Goal: Task Accomplishment & Management: Manage account settings

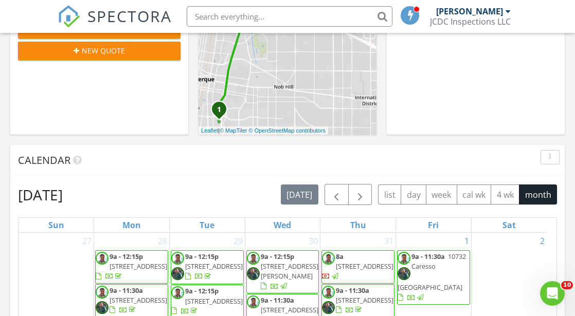
scroll to position [327, 0]
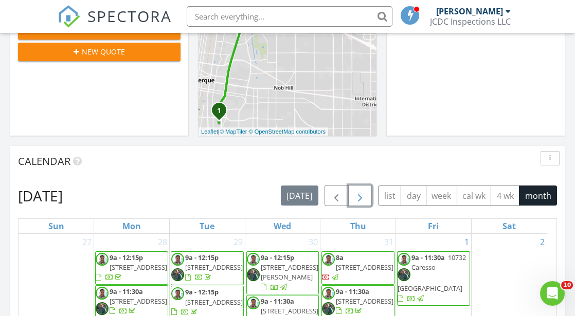
click at [365, 190] on span "button" at bounding box center [360, 196] width 12 height 12
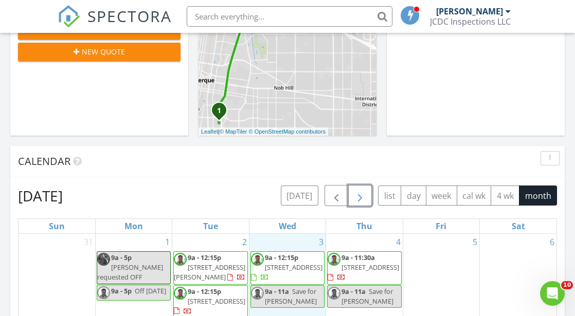
click at [304, 239] on div "3 9a - 12:15p [STREET_ADDRESS] 9a - 11a Save for [PERSON_NAME]" at bounding box center [287, 293] width 76 height 118
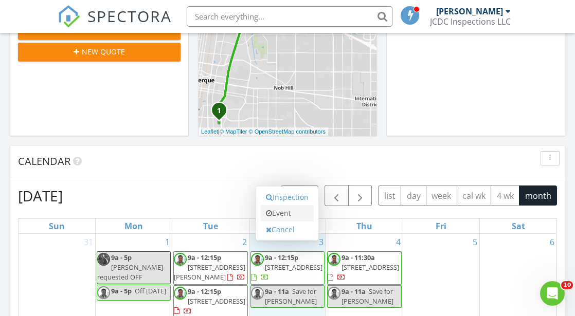
click at [296, 213] on link "Event" at bounding box center [287, 213] width 53 height 16
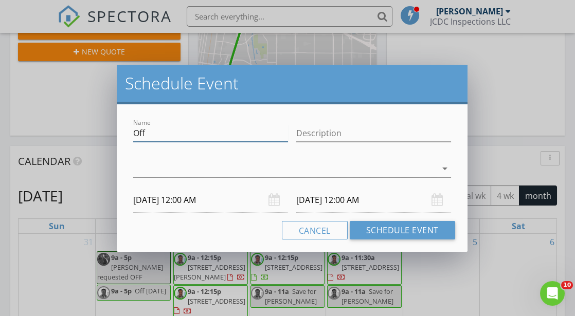
click at [149, 135] on input "Off" at bounding box center [210, 133] width 155 height 17
type input "O"
type input "KNEE PROCEDURE"
click at [301, 134] on input "Description" at bounding box center [373, 133] width 155 height 17
type input "[GEOGRAPHIC_DATA]"
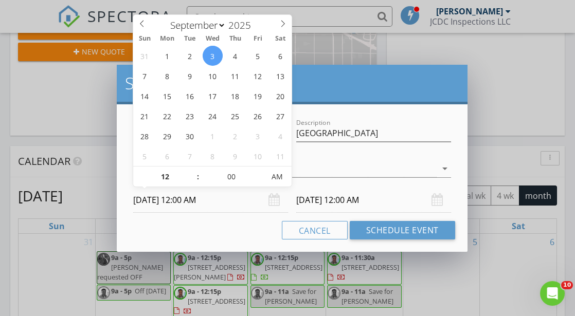
click at [192, 198] on input "[DATE] 12:00 AM" at bounding box center [210, 200] width 155 height 25
type input "11"
type input "[DATE] 11:00 PM"
click at [194, 180] on span at bounding box center [192, 182] width 7 height 10
type input "[DATE] 11:00 PM"
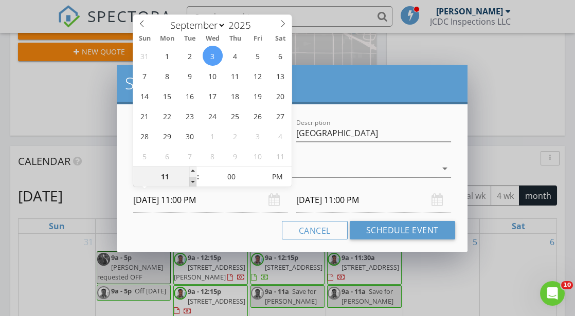
type input "10"
type input "[DATE] 10:00 PM"
click at [194, 180] on span at bounding box center [192, 182] width 7 height 10
type input "[DATE] 10:00 PM"
type input "09"
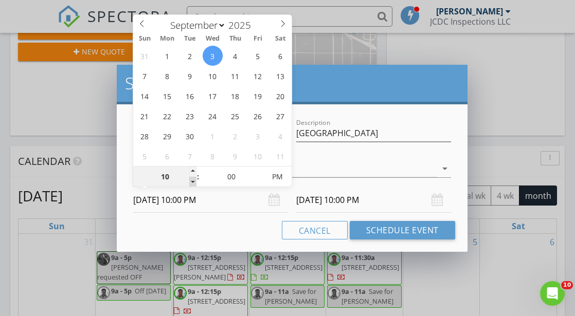
type input "[DATE] 9:00 PM"
click at [194, 180] on span at bounding box center [192, 182] width 7 height 10
type input "[DATE] 9:00 PM"
type input "08"
type input "[DATE] 8:00 PM"
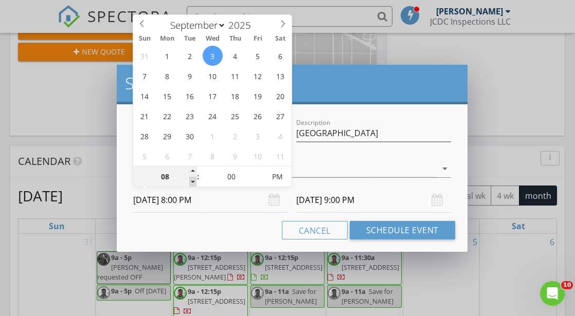
click at [194, 180] on span at bounding box center [192, 182] width 7 height 10
type input "[DATE] 8:00 PM"
type input "07"
type input "55"
type input "[DATE] 7:55 PM"
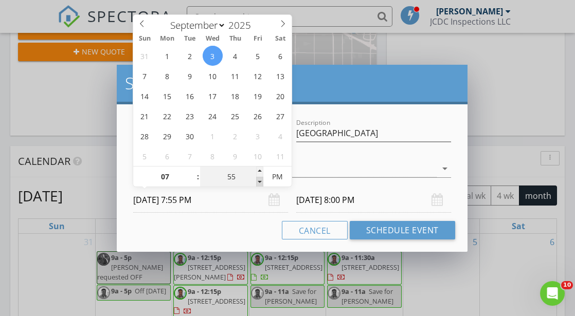
click at [259, 179] on span at bounding box center [259, 182] width 7 height 10
type input "50"
type input "[DATE] 7:50 PM"
click at [259, 179] on span at bounding box center [259, 182] width 7 height 10
type input "45"
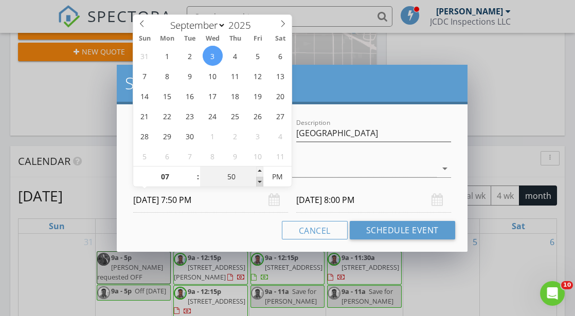
type input "[DATE] 7:45 PM"
click at [259, 179] on span at bounding box center [259, 182] width 7 height 10
type input "40"
type input "[DATE] 7:40 PM"
click at [259, 179] on span at bounding box center [259, 182] width 7 height 10
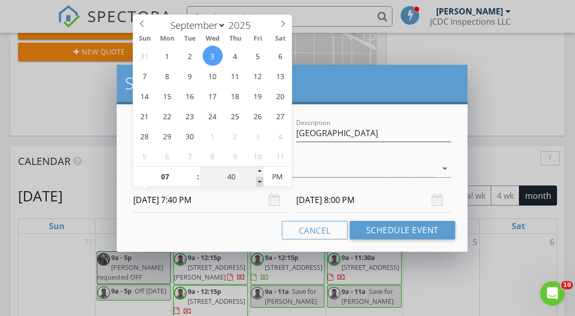
type input "[DATE] 7:40 PM"
type input "35"
type input "[DATE] 7:35 PM"
click at [259, 179] on span at bounding box center [259, 182] width 7 height 10
type input "30"
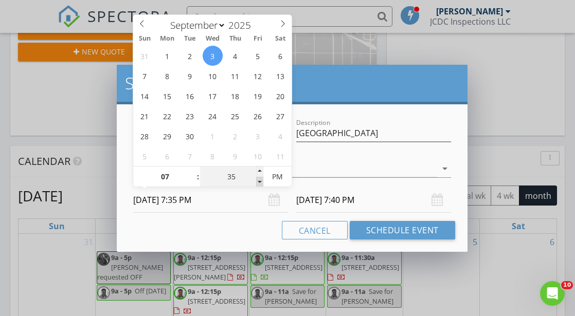
type input "[DATE] 7:30 PM"
click at [259, 179] on span at bounding box center [259, 182] width 7 height 10
type input "30"
type input "[DATE] 7:30 PM"
type input "[DATE] 7:30 AM"
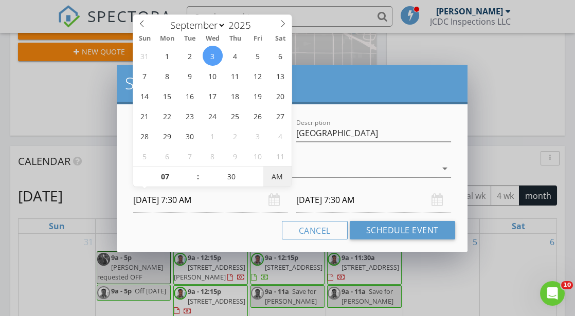
click at [280, 175] on span "AM" at bounding box center [277, 177] width 28 height 21
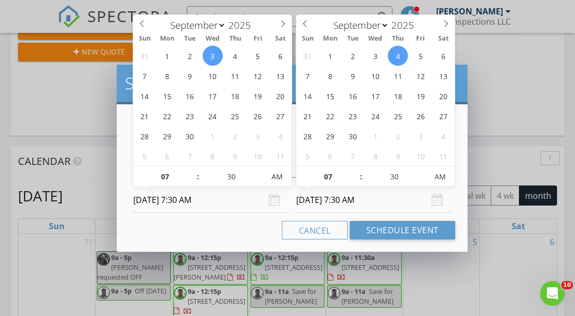
click at [330, 201] on input "[DATE] 7:30 AM" at bounding box center [373, 200] width 155 height 25
type input "[DATE] 7:30 AM"
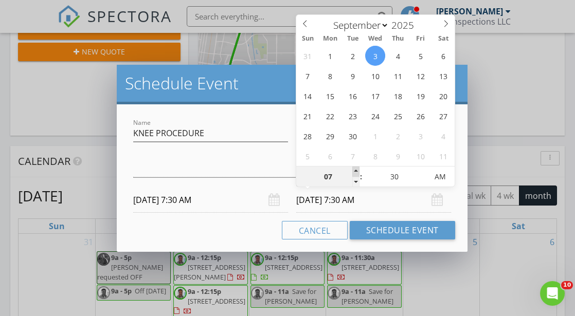
type input "08"
type input "[DATE] 8:30 AM"
click at [356, 171] on span at bounding box center [355, 172] width 7 height 10
type input "09"
type input "[DATE] 9:30 AM"
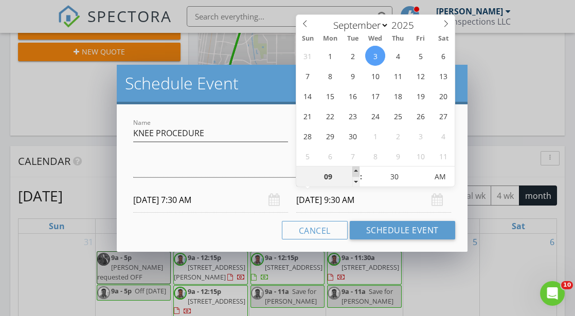
click at [356, 171] on span at bounding box center [355, 172] width 7 height 10
type input "10"
type input "[DATE] 10:30 AM"
click at [356, 171] on span at bounding box center [355, 172] width 7 height 10
type input "11"
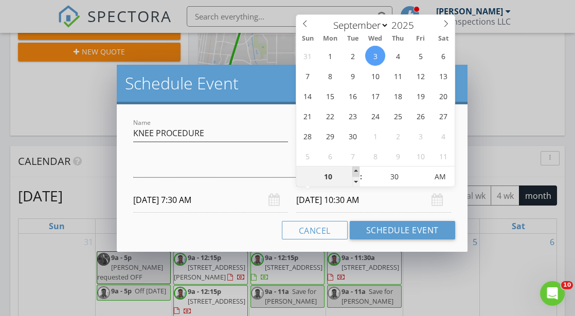
type input "[DATE] 11:30 AM"
click at [356, 171] on span at bounding box center [355, 172] width 7 height 10
type input "12"
type input "[DATE] 12:30 PM"
click at [356, 171] on span at bounding box center [355, 172] width 7 height 10
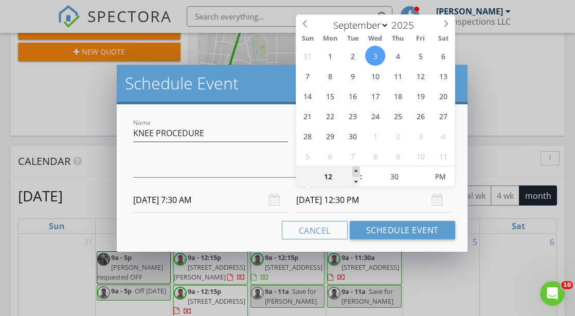
type input "01"
type input "[DATE] 1:30 PM"
click at [356, 171] on span at bounding box center [355, 172] width 7 height 10
click at [268, 171] on div at bounding box center [284, 168] width 303 height 17
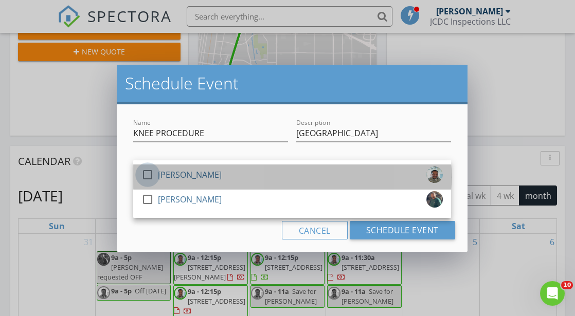
click at [150, 173] on div at bounding box center [147, 174] width 17 height 17
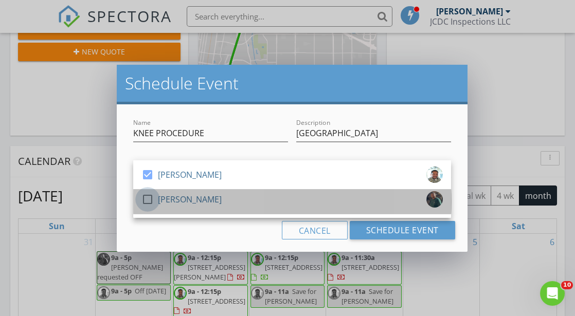
click at [149, 198] on div at bounding box center [147, 199] width 17 height 17
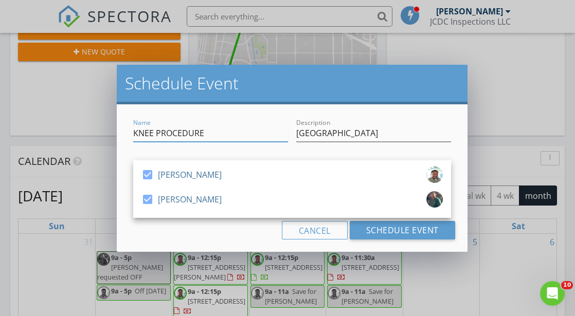
click at [133, 132] on input "KNEE PROCEDURE" at bounding box center [210, 133] width 155 height 17
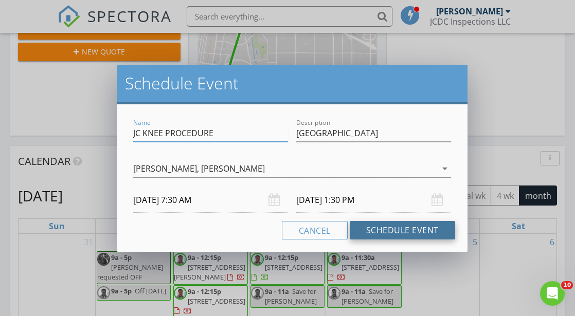
type input "JC KNEE PROCEDURE"
drag, startPoint x: 427, startPoint y: 227, endPoint x: 441, endPoint y: 227, distance: 14.4
click at [441, 227] on button "Schedule Event" at bounding box center [402, 230] width 105 height 19
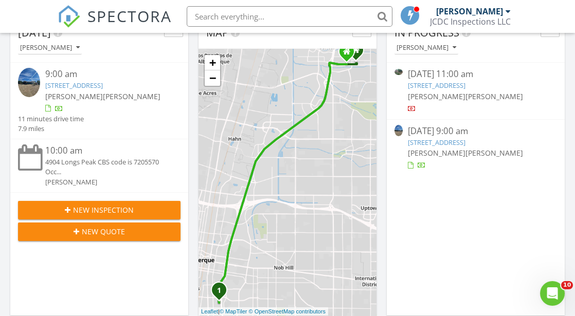
scroll to position [0, 0]
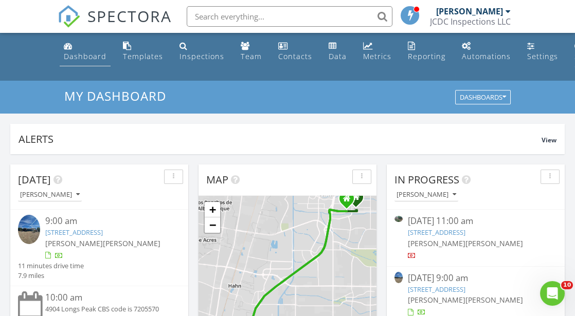
click at [84, 53] on div "Dashboard" at bounding box center [85, 56] width 43 height 10
